Goal: Use online tool/utility: Use online tool/utility

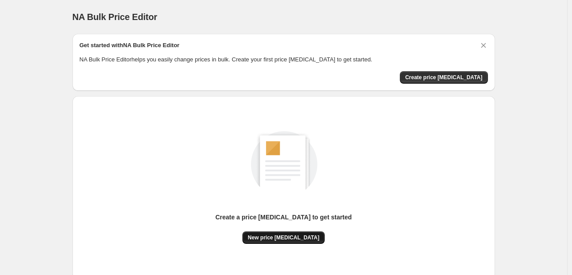
click at [277, 235] on span "New price change job" at bounding box center [284, 237] width 72 height 7
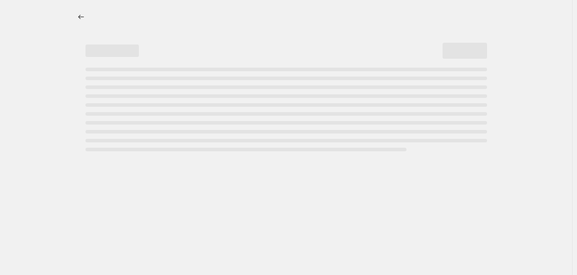
select select "percentage"
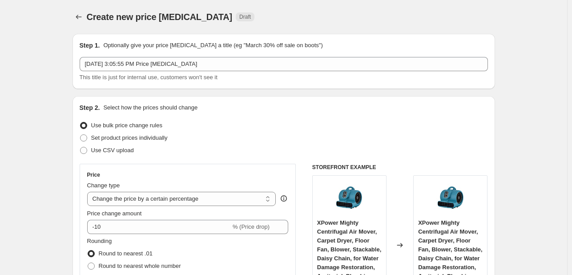
click at [278, 232] on div "-10 % (Price drop)" at bounding box center [188, 227] width 202 height 14
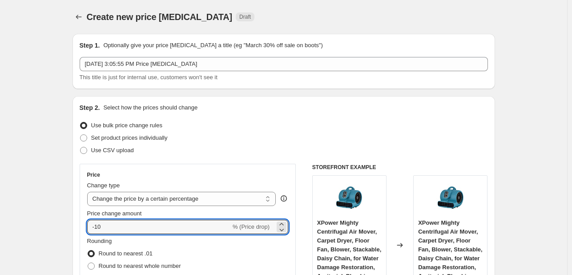
click at [278, 232] on div "-10 % (Price drop)" at bounding box center [188, 227] width 202 height 14
type input "-1"
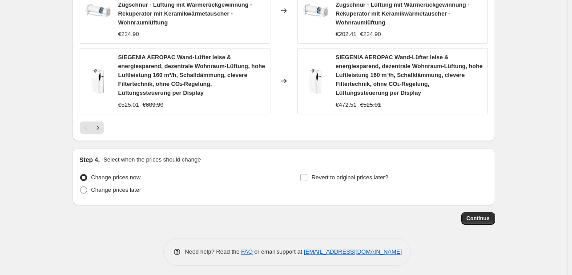
scroll to position [723, 0]
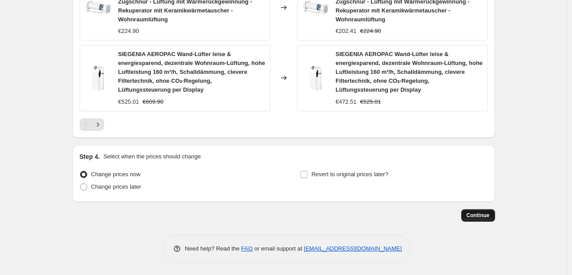
type input "-30"
click at [480, 212] on span "Continue" at bounding box center [478, 215] width 23 height 7
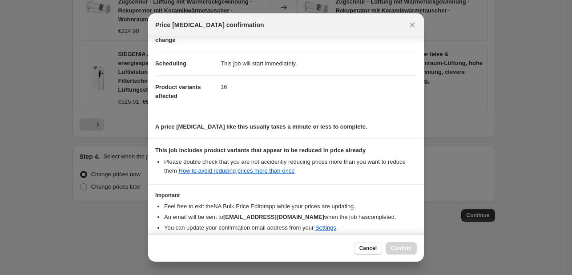
scroll to position [99, 0]
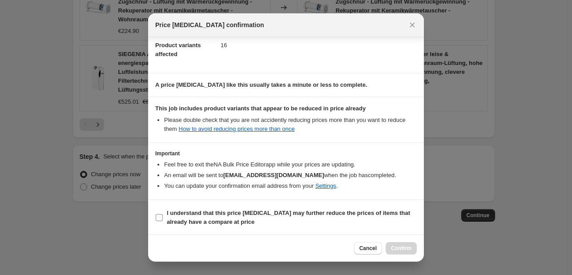
click at [237, 215] on b "I understand that this price change job may further reduce the prices of items …" at bounding box center [288, 218] width 243 height 16
click at [163, 215] on input "I understand that this price change job may further reduce the prices of items …" at bounding box center [159, 217] width 7 height 7
checkbox input "true"
click at [393, 245] on span "Confirm" at bounding box center [401, 248] width 20 height 7
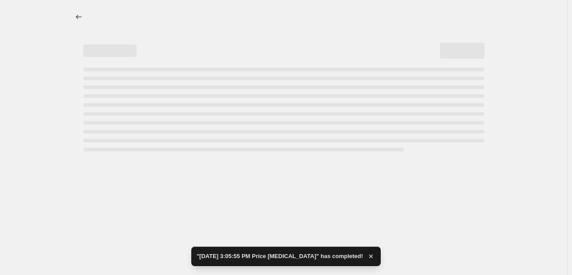
select select "percentage"
